Goal: Transaction & Acquisition: Purchase product/service

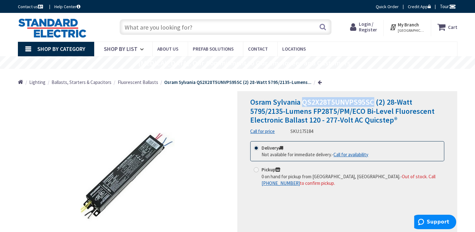
drag, startPoint x: 303, startPoint y: 101, endPoint x: 372, endPoint y: 101, distance: 68.8
click at [372, 101] on span "Osram Sylvania QS2X28T5UNVPS95SC (2) 28-Watt 5795/2135-Lumens FP28T5/PM/ECO Bi-…" at bounding box center [342, 111] width 184 height 28
copy span "QS2X28T5UNVPS95SC"
click at [331, 120] on span "Osram Sylvania QS2X28T5UNVPS95SC (2) 28-Watt 5795/2135-Lumens FP28T5/PM/ECO Bi-…" at bounding box center [342, 111] width 184 height 28
drag, startPoint x: 302, startPoint y: 103, endPoint x: 372, endPoint y: 105, distance: 69.7
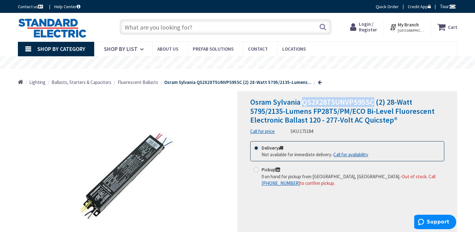
click at [372, 105] on span "Osram Sylvania QS2X28T5UNVPS95SC (2) 28-Watt 5795/2135-Lumens FP28T5/PM/ECO Bi-…" at bounding box center [342, 111] width 184 height 28
copy span "QS2X28T5UNVPS95SC"
